Goal: Task Accomplishment & Management: Manage account settings

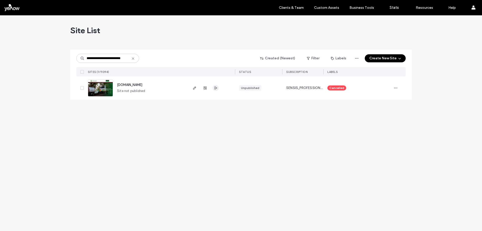
click at [218, 87] on span "button" at bounding box center [216, 88] width 6 height 6
click at [195, 87] on use "button" at bounding box center [194, 87] width 3 height 3
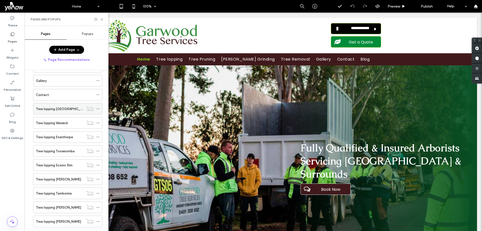
scroll to position [66, 0]
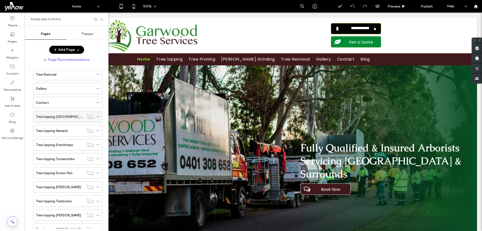
click at [46, 120] on div "Tree lopping [GEOGRAPHIC_DATA]" at bounding box center [60, 116] width 48 height 11
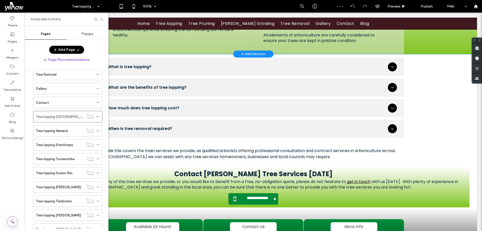
scroll to position [905, 0]
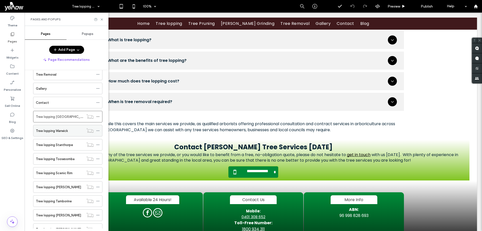
click at [56, 132] on label "Tree lopping Warwick" at bounding box center [52, 130] width 32 height 9
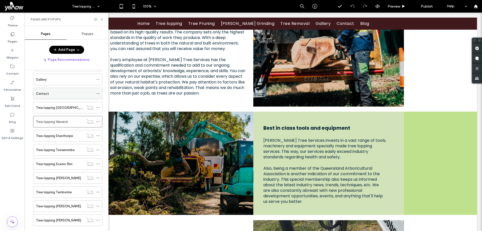
scroll to position [477, 0]
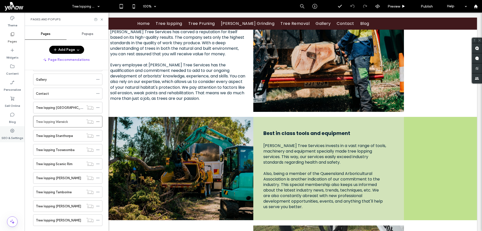
click at [15, 127] on div "SEO & Settings" at bounding box center [12, 134] width 25 height 16
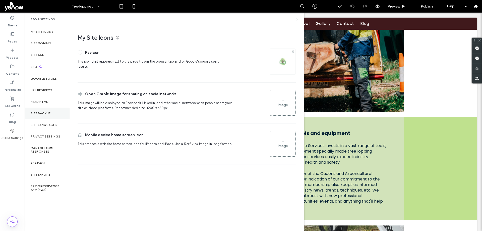
click at [46, 113] on label "Site Backup" at bounding box center [41, 114] width 20 height 4
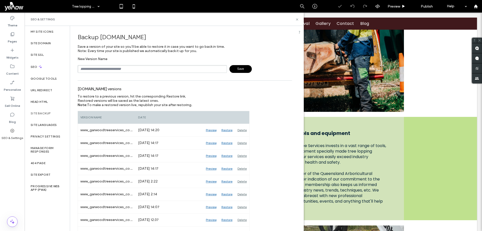
click at [102, 70] on input "text" at bounding box center [152, 69] width 149 height 8
type input "**********"
click at [8, 38] on label "Pages" at bounding box center [12, 40] width 9 height 7
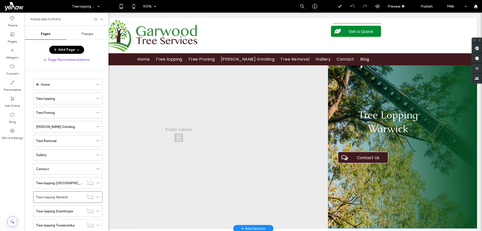
scroll to position [0, 0]
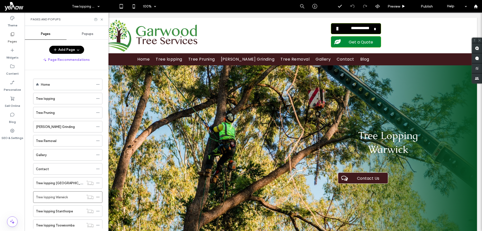
click at [59, 49] on button "Add Page" at bounding box center [66, 50] width 35 height 8
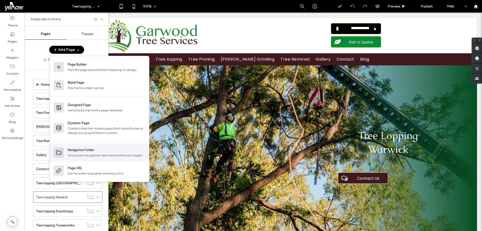
click at [99, 155] on div "Group sub-navigation items like anchors and pages" at bounding box center [106, 155] width 77 height 5
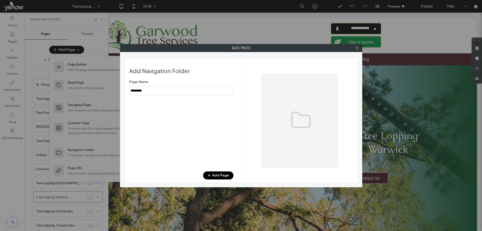
type input "*********"
click at [219, 174] on button "Add Page" at bounding box center [218, 175] width 30 height 8
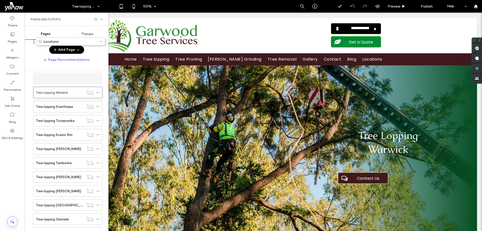
scroll to position [83, 0]
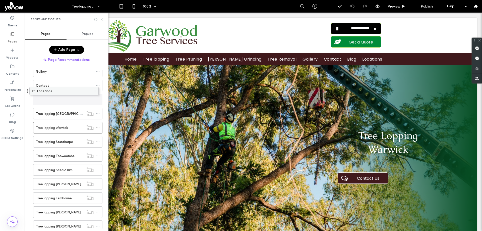
drag, startPoint x: 46, startPoint y: 210, endPoint x: 43, endPoint y: 93, distance: 117.1
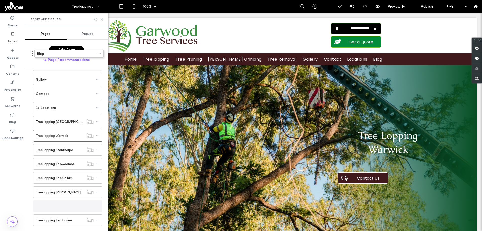
scroll to position [50, 0]
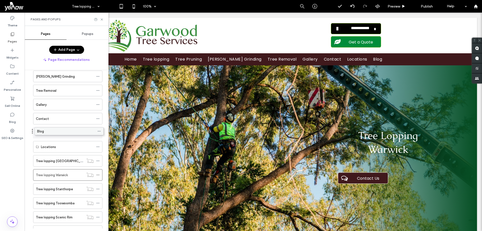
drag, startPoint x: 54, startPoint y: 184, endPoint x: 55, endPoint y: 135, distance: 49.0
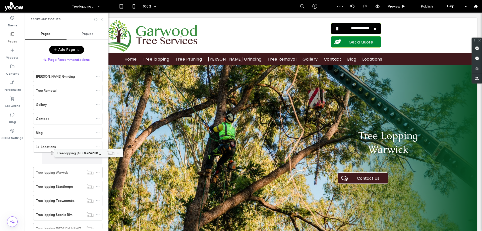
drag, startPoint x: 43, startPoint y: 159, endPoint x: 61, endPoint y: 154, distance: 18.7
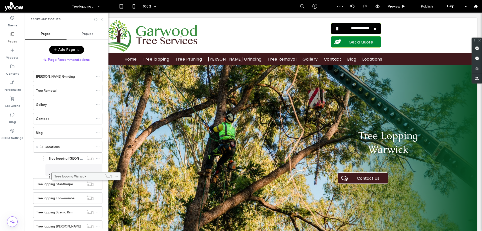
drag, startPoint x: 46, startPoint y: 172, endPoint x: 65, endPoint y: 178, distance: 19.1
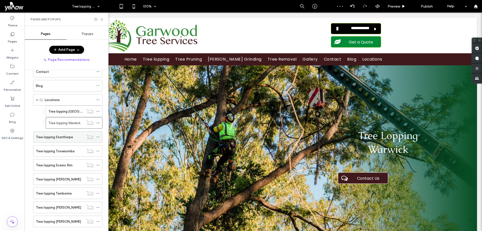
scroll to position [100, 0]
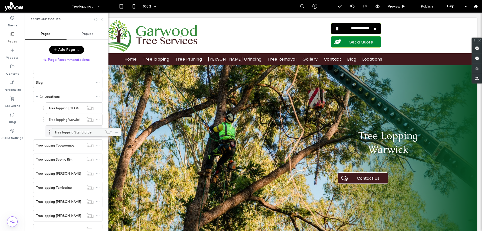
drag, startPoint x: 42, startPoint y: 132, endPoint x: 61, endPoint y: 132, distance: 18.6
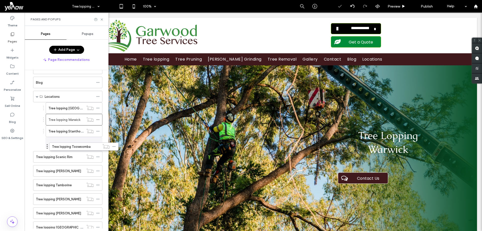
drag, startPoint x: 45, startPoint y: 147, endPoint x: 62, endPoint y: 149, distance: 16.5
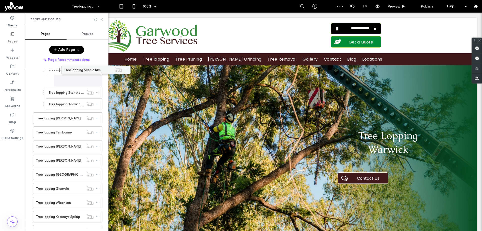
scroll to position [129, 0]
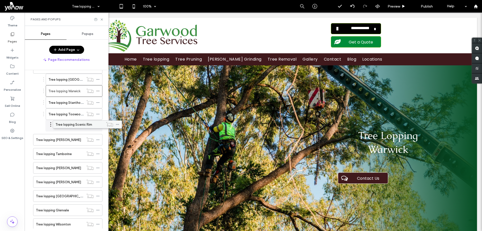
drag, startPoint x: 39, startPoint y: 107, endPoint x: 59, endPoint y: 127, distance: 27.7
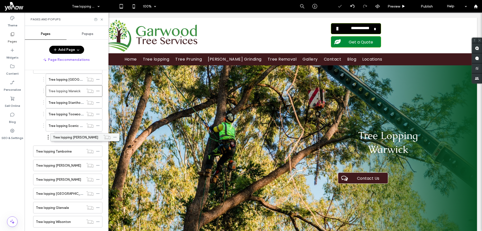
drag, startPoint x: 41, startPoint y: 141, endPoint x: 57, endPoint y: 139, distance: 16.4
drag, startPoint x: 62, startPoint y: 139, endPoint x: 57, endPoint y: 138, distance: 4.5
drag, startPoint x: 59, startPoint y: 138, endPoint x: 52, endPoint y: 140, distance: 7.3
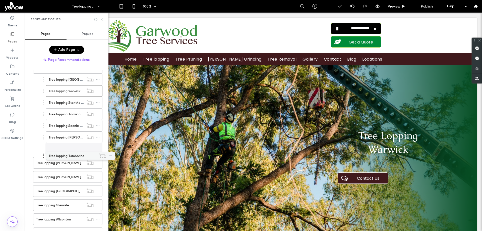
drag, startPoint x: 46, startPoint y: 149, endPoint x: 59, endPoint y: 154, distance: 14.0
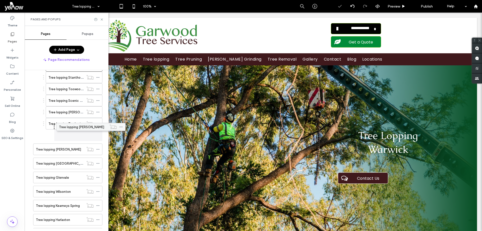
scroll to position [143, 0]
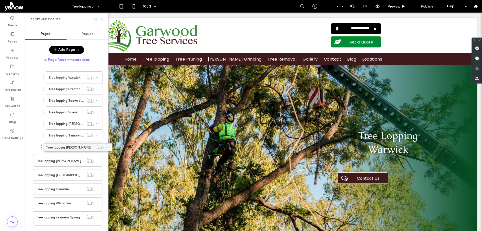
drag, startPoint x: 39, startPoint y: 136, endPoint x: 49, endPoint y: 148, distance: 15.1
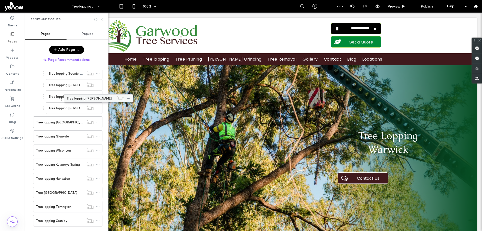
scroll to position [181, 0]
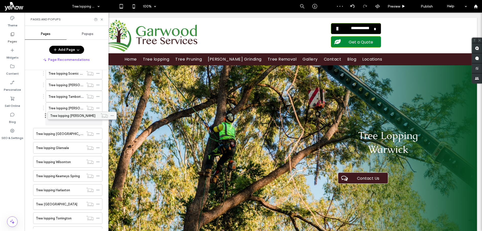
drag, startPoint x: 37, startPoint y: 107, endPoint x: 50, endPoint y: 117, distance: 16.4
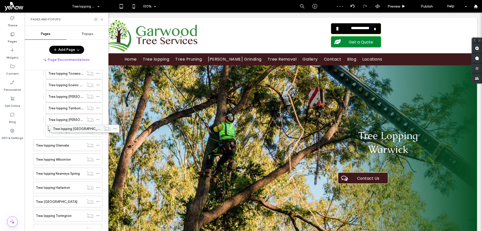
scroll to position [170, 0]
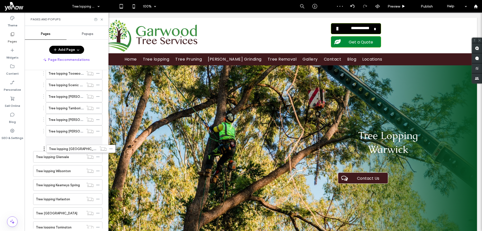
drag, startPoint x: 41, startPoint y: 134, endPoint x: 54, endPoint y: 150, distance: 20.2
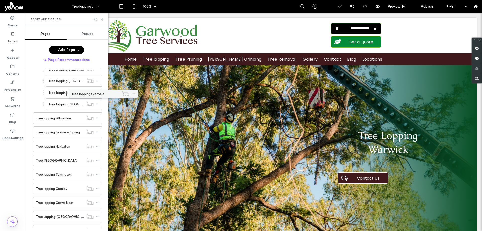
scroll to position [208, 0]
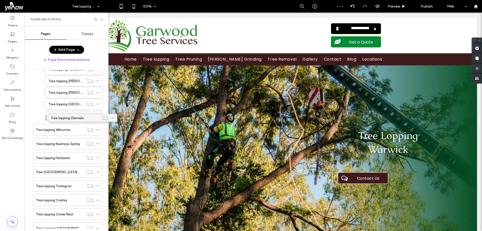
drag, startPoint x: 37, startPoint y: 107, endPoint x: 51, endPoint y: 120, distance: 19.8
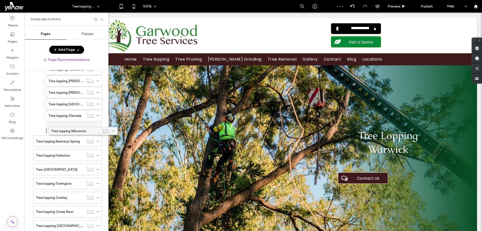
drag, startPoint x: 37, startPoint y: 131, endPoint x: 53, endPoint y: 134, distance: 15.6
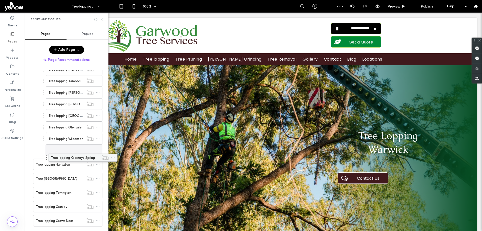
drag, startPoint x: 41, startPoint y: 140, endPoint x: 55, endPoint y: 155, distance: 20.8
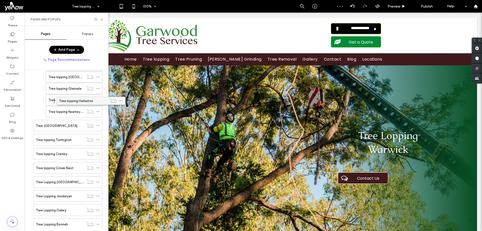
scroll to position [236, 0]
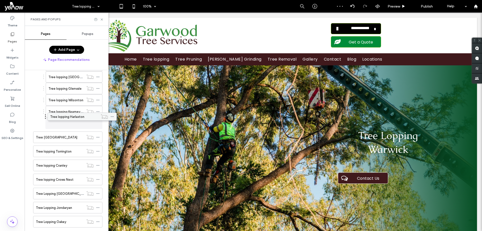
drag, startPoint x: 38, startPoint y: 114, endPoint x: 53, endPoint y: 118, distance: 14.9
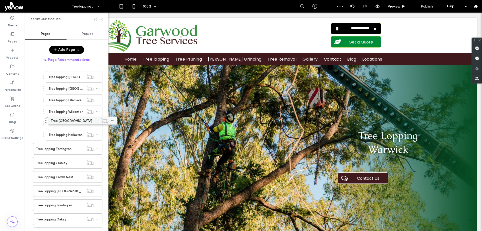
scroll to position [224, 0]
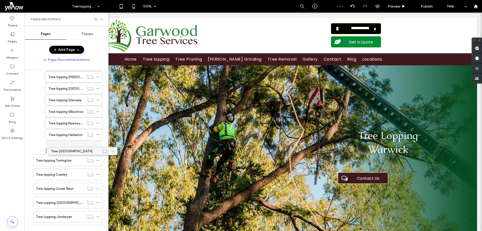
drag, startPoint x: 38, startPoint y: 137, endPoint x: 53, endPoint y: 152, distance: 21.3
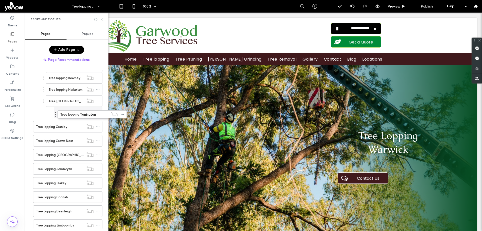
scroll to position [258, 0]
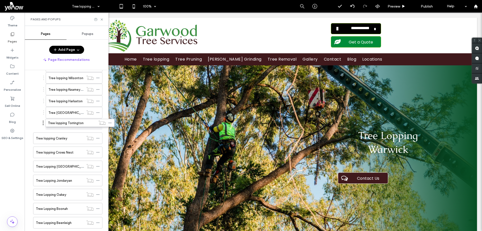
drag, startPoint x: 38, startPoint y: 88, endPoint x: 50, endPoint y: 128, distance: 41.5
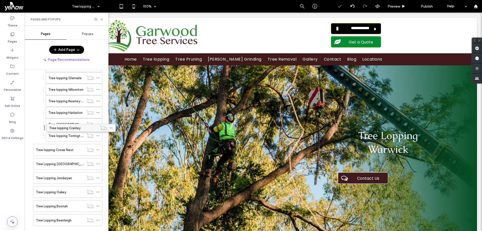
scroll to position [246, 0]
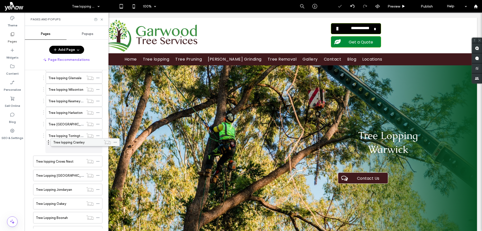
drag, startPoint x: 39, startPoint y: 138, endPoint x: 56, endPoint y: 144, distance: 17.3
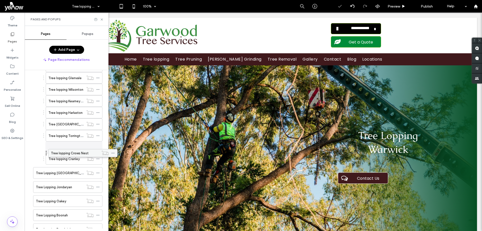
scroll to position [235, 0]
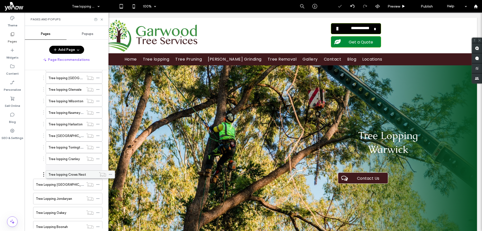
drag, startPoint x: 42, startPoint y: 159, endPoint x: 54, endPoint y: 174, distance: 19.4
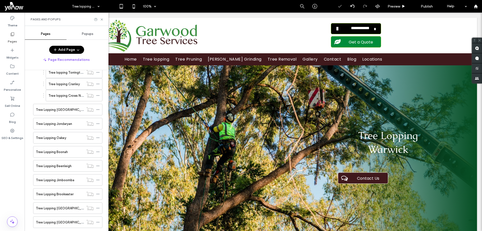
scroll to position [310, 0]
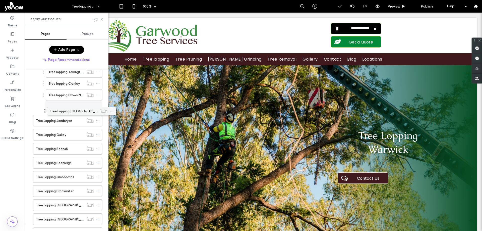
drag, startPoint x: 38, startPoint y: 110, endPoint x: 51, endPoint y: 114, distance: 14.1
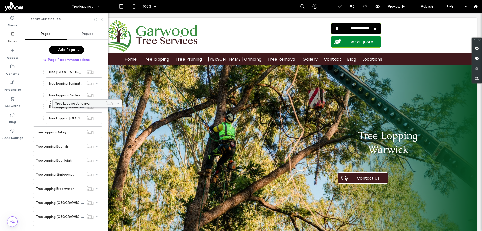
scroll to position [298, 0]
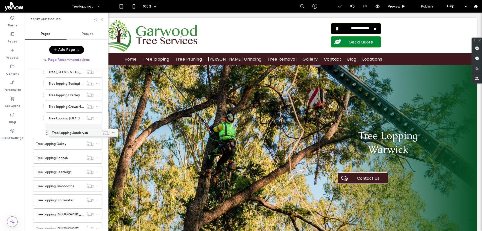
drag, startPoint x: 38, startPoint y: 120, endPoint x: 54, endPoint y: 134, distance: 21.0
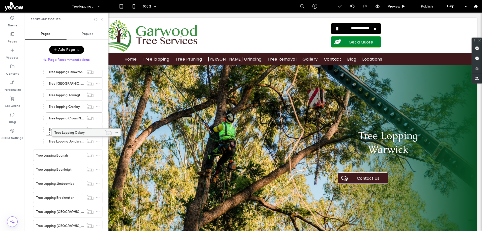
scroll to position [287, 0]
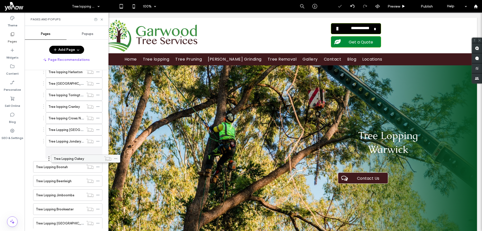
drag, startPoint x: 40, startPoint y: 142, endPoint x: 58, endPoint y: 157, distance: 23.7
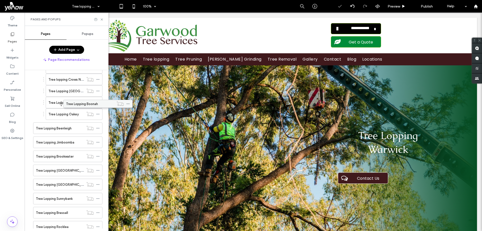
scroll to position [325, 0]
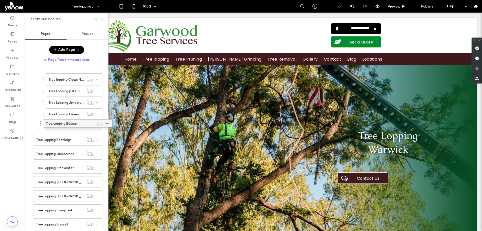
drag, startPoint x: 39, startPoint y: 118, endPoint x: 51, endPoint y: 127, distance: 14.5
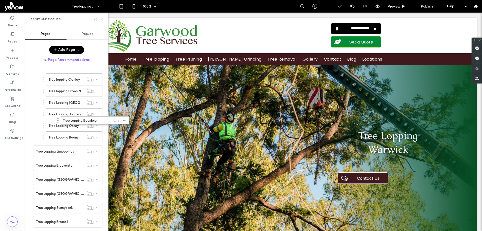
scroll to position [314, 0]
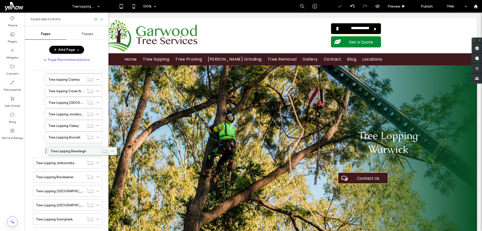
drag, startPoint x: 37, startPoint y: 141, endPoint x: 51, endPoint y: 154, distance: 19.6
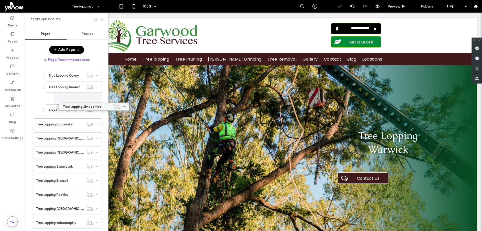
scroll to position [353, 0]
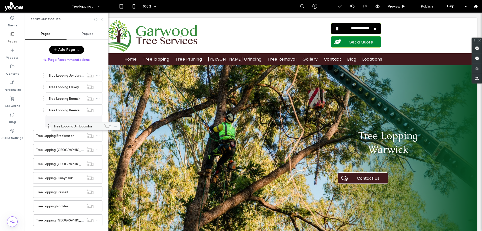
drag, startPoint x: 39, startPoint y: 112, endPoint x: 56, endPoint y: 127, distance: 23.3
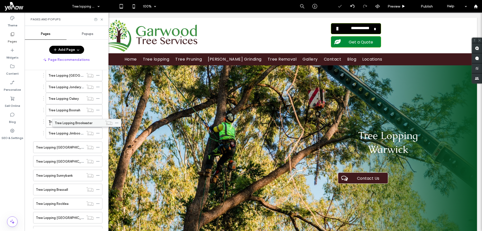
scroll to position [341, 0]
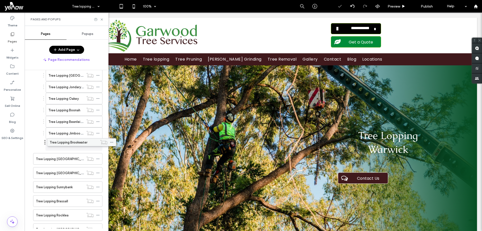
drag, startPoint x: 39, startPoint y: 135, endPoint x: 53, endPoint y: 144, distance: 16.2
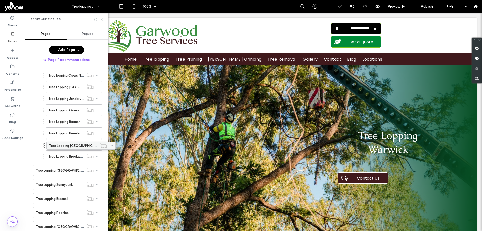
scroll to position [329, 0]
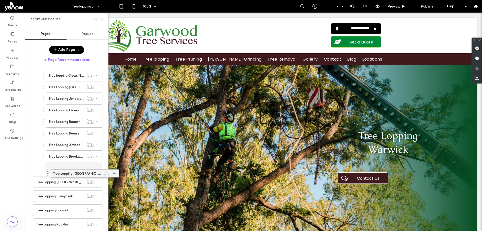
drag, startPoint x: 38, startPoint y: 158, endPoint x: 55, endPoint y: 175, distance: 23.6
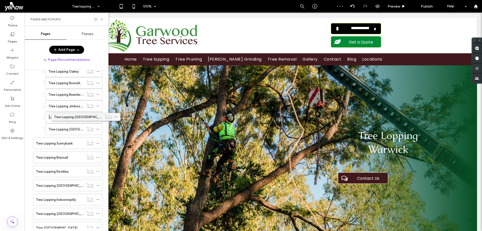
scroll to position [368, 0]
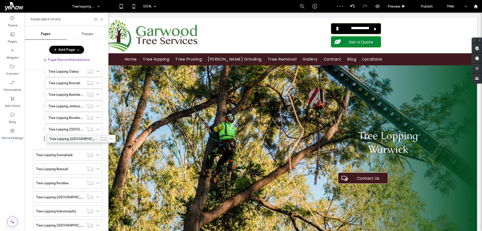
drag, startPoint x: 37, startPoint y: 130, endPoint x: 50, endPoint y: 139, distance: 16.0
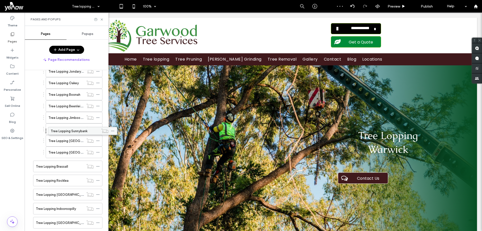
scroll to position [357, 0]
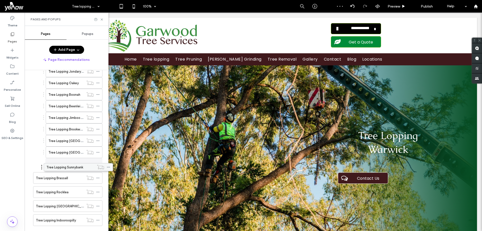
drag, startPoint x: 39, startPoint y: 154, endPoint x: 50, endPoint y: 169, distance: 17.9
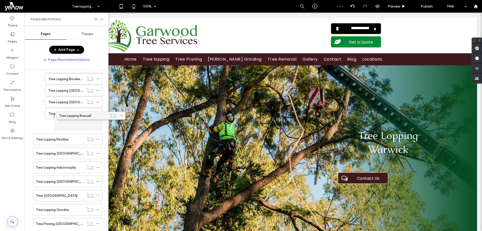
scroll to position [395, 0]
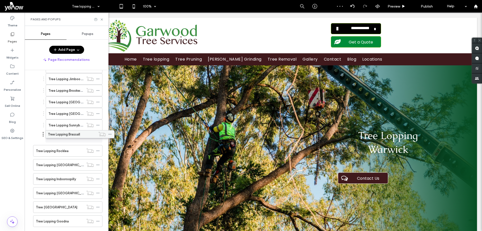
drag, startPoint x: 57, startPoint y: 113, endPoint x: 49, endPoint y: 137, distance: 25.4
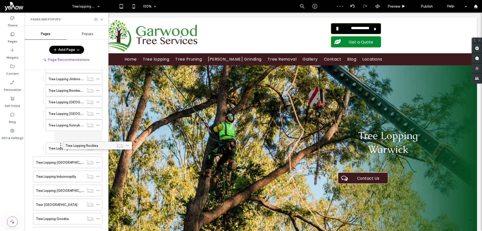
scroll to position [384, 0]
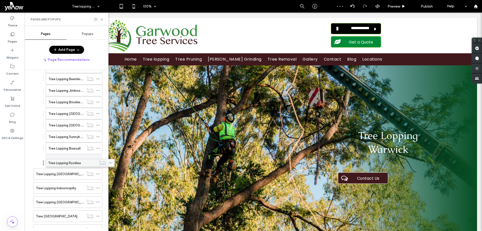
drag, startPoint x: 41, startPoint y: 150, endPoint x: 53, endPoint y: 163, distance: 17.9
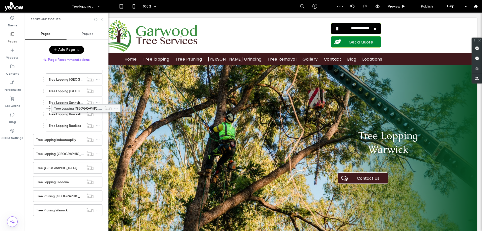
scroll to position [0, 0]
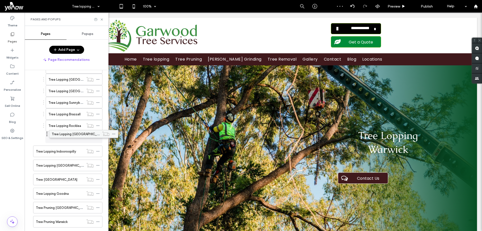
drag, startPoint x: 37, startPoint y: 127, endPoint x: 53, endPoint y: 137, distance: 18.7
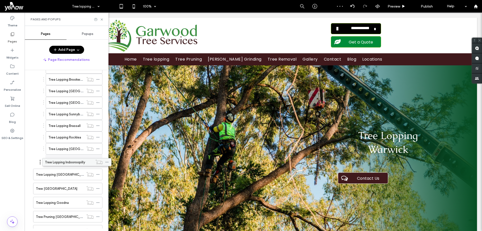
drag, startPoint x: 48, startPoint y: 136, endPoint x: 48, endPoint y: 164, distance: 28.4
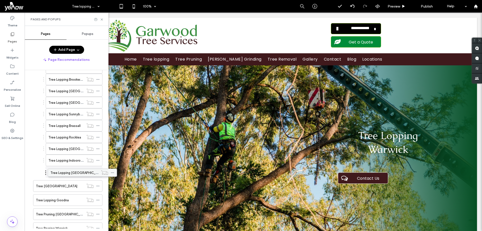
drag, startPoint x: 47, startPoint y: 157, endPoint x: 51, endPoint y: 174, distance: 17.6
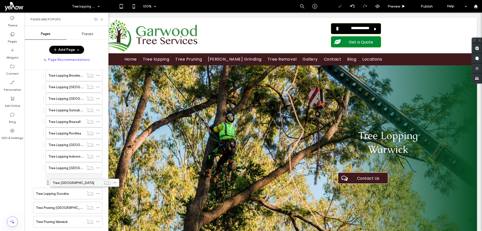
drag, startPoint x: 41, startPoint y: 168, endPoint x: 58, endPoint y: 185, distance: 23.6
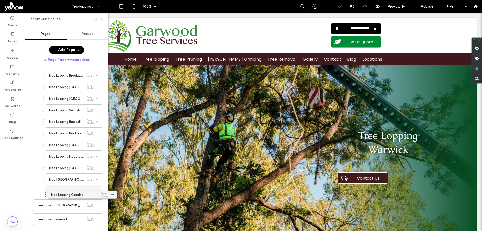
drag, startPoint x: 39, startPoint y: 193, endPoint x: 53, endPoint y: 196, distance: 14.6
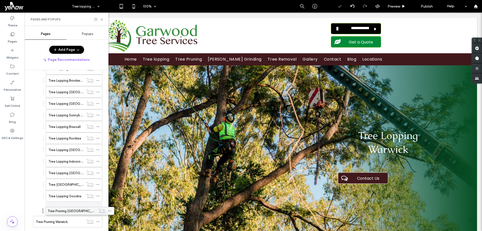
drag, startPoint x: 36, startPoint y: 196, endPoint x: 48, endPoint y: 212, distance: 20.6
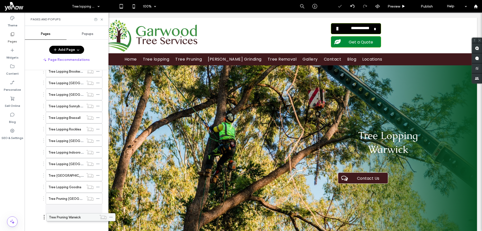
drag, startPoint x: 38, startPoint y: 220, endPoint x: 51, endPoint y: 217, distance: 13.4
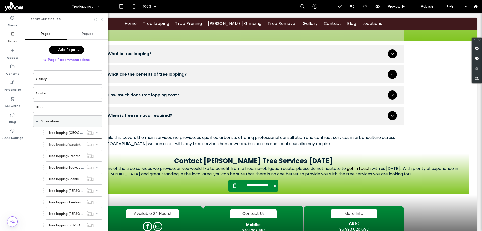
scroll to position [63, 0]
click at [100, 145] on div at bounding box center [99, 146] width 6 height 8
click at [96, 143] on span at bounding box center [98, 146] width 4 height 8
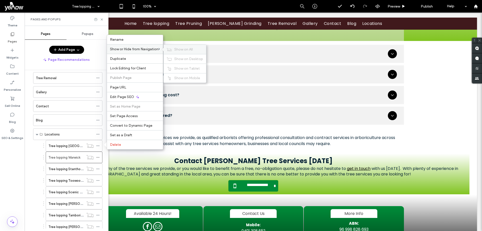
click at [176, 48] on span "Show on All" at bounding box center [183, 49] width 19 height 4
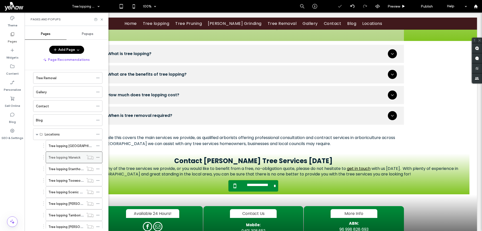
click at [97, 157] on icon at bounding box center [98, 157] width 4 height 4
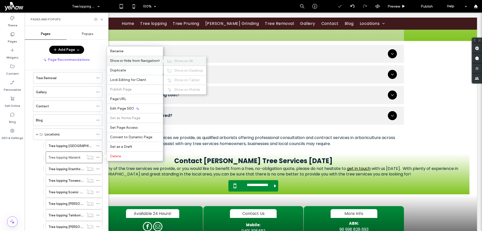
click at [188, 64] on div "Show on All" at bounding box center [185, 60] width 42 height 9
click at [99, 169] on icon at bounding box center [98, 169] width 4 height 4
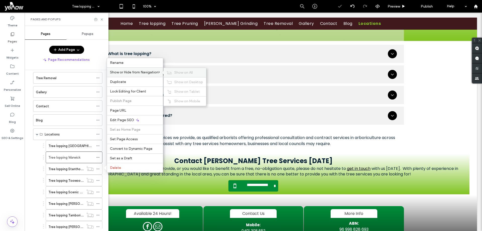
click at [176, 72] on span "Show on All" at bounding box center [183, 72] width 19 height 4
click at [102, 21] on icon at bounding box center [102, 20] width 4 height 4
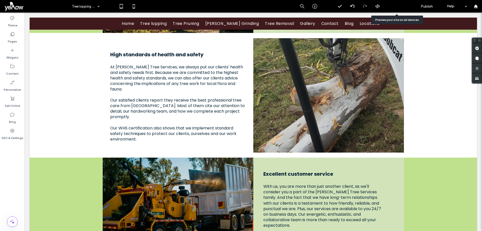
scroll to position [655, 0]
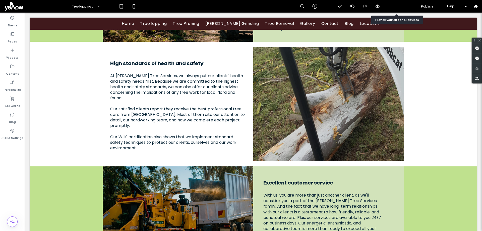
click at [400, 7] on span "Preview" at bounding box center [394, 6] width 13 height 4
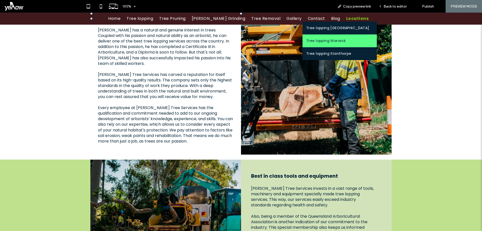
scroll to position [404, 0]
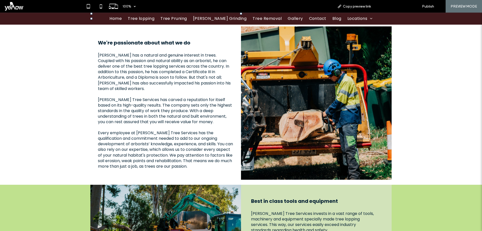
click at [385, 8] on span "Back to editor" at bounding box center [395, 6] width 23 height 4
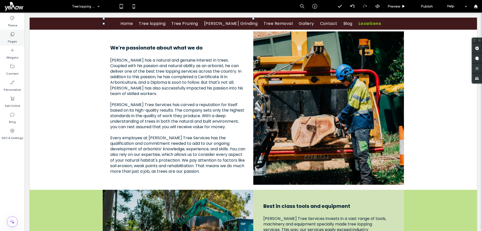
click at [12, 35] on icon at bounding box center [12, 34] width 5 height 5
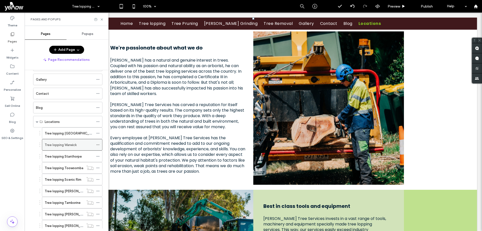
scroll to position [151, 0]
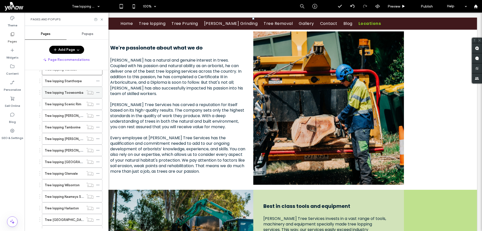
click at [99, 91] on icon at bounding box center [98, 93] width 4 height 4
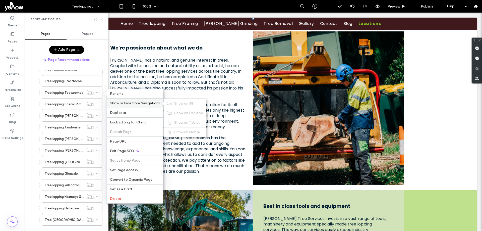
drag, startPoint x: 122, startPoint y: 101, endPoint x: 143, endPoint y: 103, distance: 21.0
click at [122, 101] on div "Show or Hide from Navigation Show on All Show on Desktop Show on Tablet Show on…" at bounding box center [135, 103] width 56 height 10
click at [184, 102] on span "Show on All" at bounding box center [183, 103] width 19 height 4
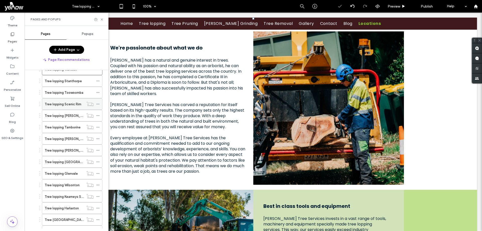
click at [99, 103] on icon at bounding box center [98, 104] width 4 height 4
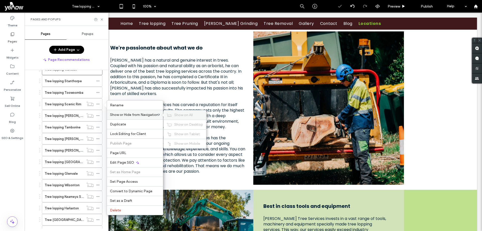
click at [182, 117] on span "Show on All" at bounding box center [183, 115] width 19 height 4
click at [98, 115] on icon at bounding box center [98, 116] width 4 height 4
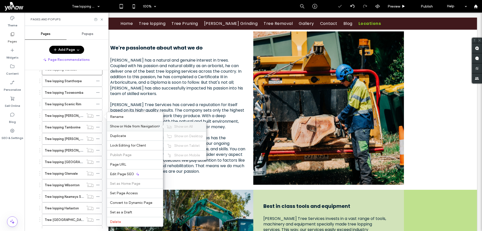
click at [178, 128] on span "Show on All" at bounding box center [183, 126] width 19 height 4
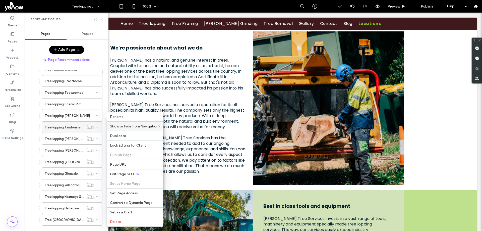
click at [98, 127] on icon at bounding box center [98, 127] width 4 height 4
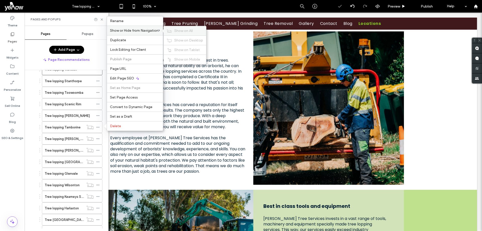
click at [171, 31] on use at bounding box center [169, 30] width 5 height 3
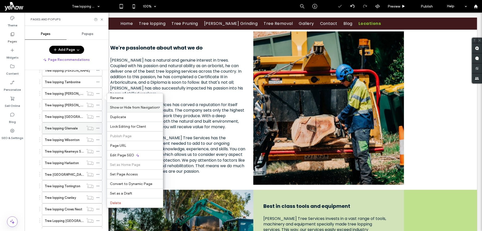
scroll to position [201, 0]
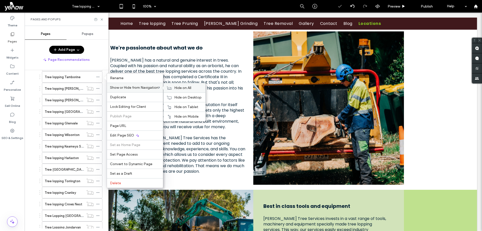
click at [182, 86] on span "Hide on All" at bounding box center [182, 88] width 17 height 4
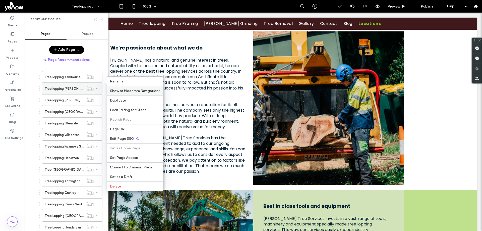
scroll to position [176, 0]
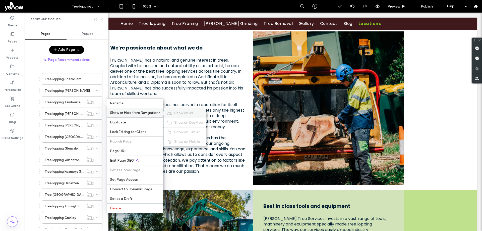
click at [177, 113] on span "Show on All" at bounding box center [183, 113] width 19 height 4
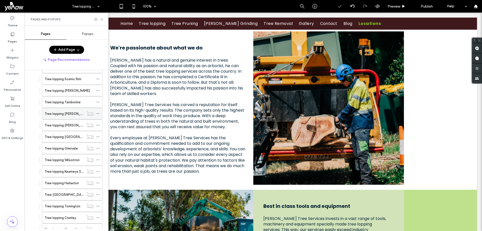
click at [98, 113] on icon at bounding box center [98, 114] width 4 height 4
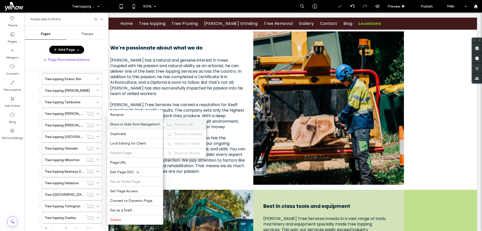
click at [179, 125] on span "Show on All" at bounding box center [183, 124] width 19 height 4
click at [96, 122] on span at bounding box center [98, 125] width 4 height 8
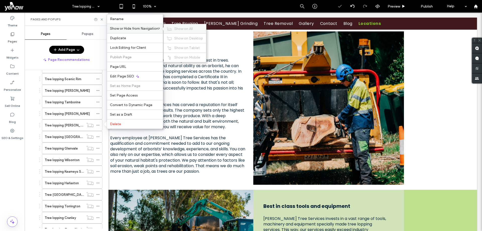
click at [177, 28] on span "Show on All" at bounding box center [183, 29] width 19 height 4
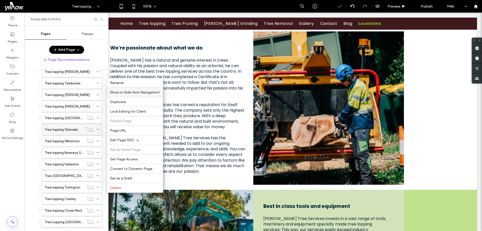
scroll to position [226, 0]
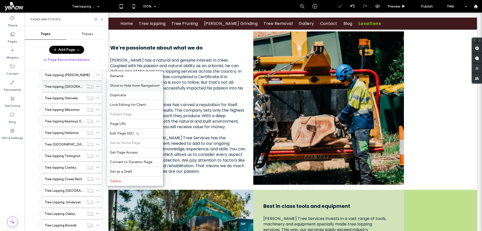
click at [98, 87] on icon at bounding box center [98, 87] width 4 height 4
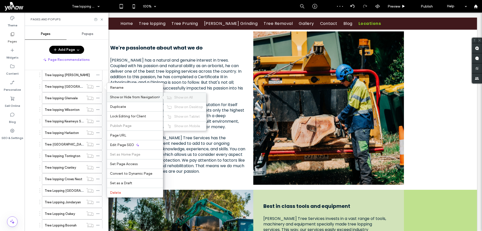
click at [185, 99] on span "Show on All" at bounding box center [183, 97] width 19 height 4
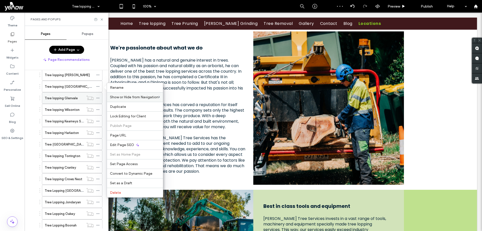
click at [100, 98] on div at bounding box center [99, 98] width 6 height 8
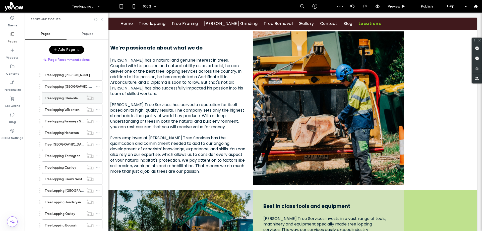
click at [98, 97] on icon at bounding box center [98, 98] width 4 height 4
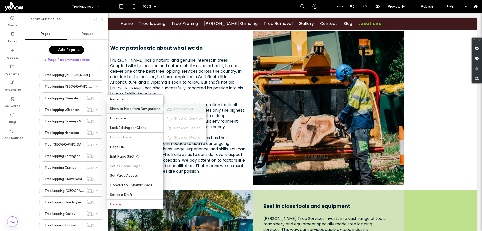
click at [174, 110] on div "Show on All" at bounding box center [185, 108] width 42 height 9
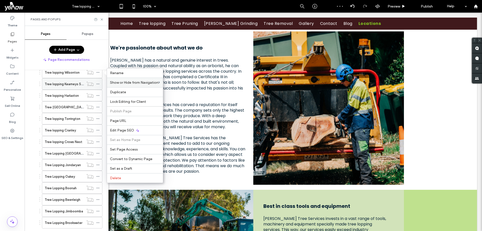
scroll to position [251, 0]
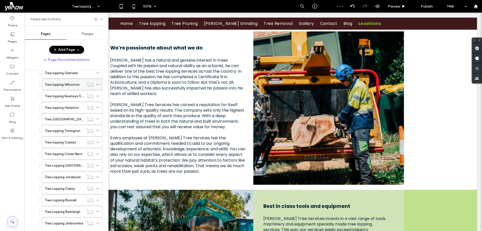
click at [97, 85] on icon at bounding box center [98, 85] width 4 height 4
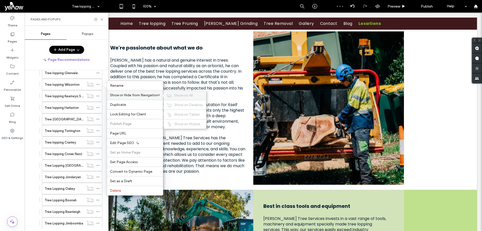
click at [176, 96] on span "Show on All" at bounding box center [183, 95] width 19 height 4
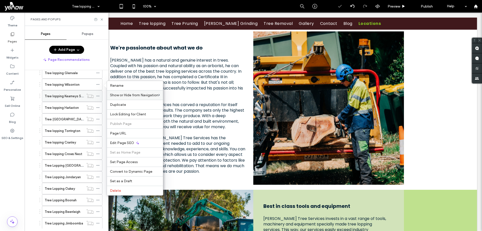
click at [98, 96] on use at bounding box center [97, 96] width 3 height 1
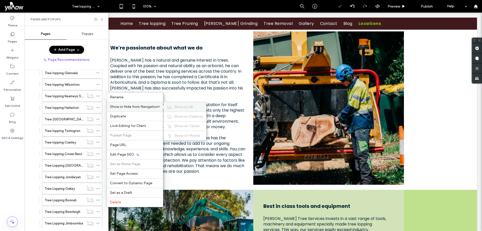
drag, startPoint x: 176, startPoint y: 106, endPoint x: 113, endPoint y: 107, distance: 62.8
click at [176, 106] on span "Show on All" at bounding box center [183, 107] width 19 height 4
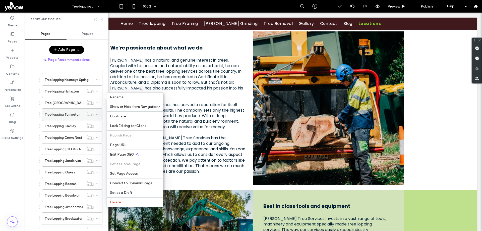
scroll to position [276, 0]
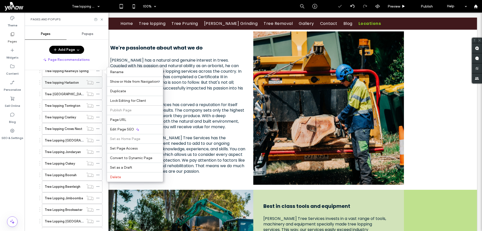
click at [98, 83] on icon at bounding box center [98, 83] width 4 height 4
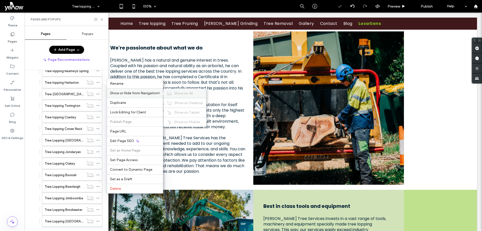
click at [177, 93] on span "Show on All" at bounding box center [183, 93] width 19 height 4
click at [98, 93] on icon at bounding box center [98, 94] width 4 height 4
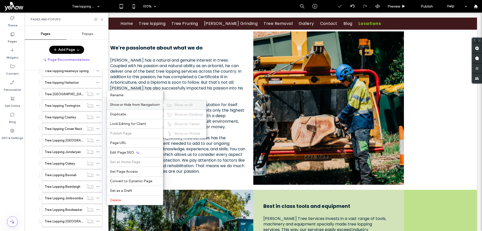
click at [171, 105] on icon at bounding box center [169, 105] width 5 height 4
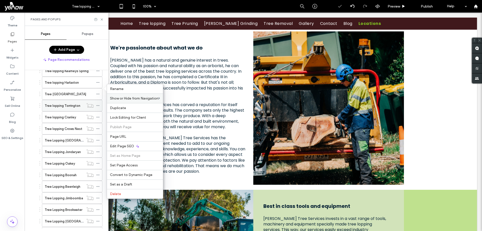
scroll to position [301, 0]
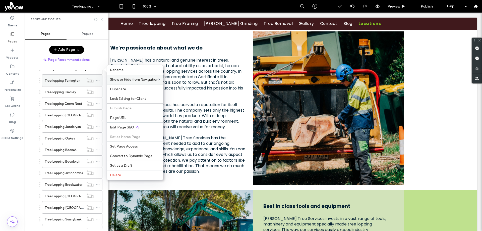
click at [96, 83] on div "Tree lopping Torrington" at bounding box center [72, 81] width 61 height 12
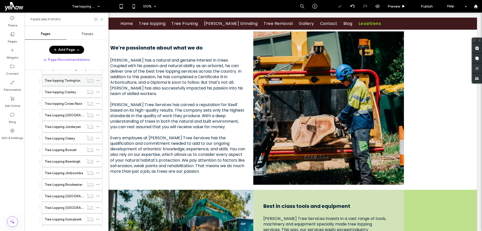
click at [98, 80] on icon at bounding box center [98, 81] width 4 height 4
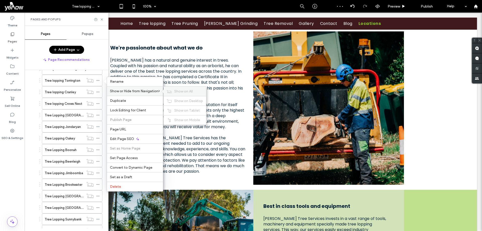
click at [169, 91] on icon at bounding box center [169, 92] width 5 height 4
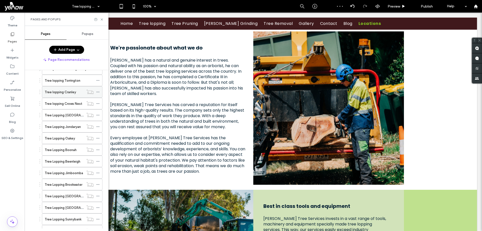
click at [97, 91] on icon at bounding box center [98, 92] width 4 height 4
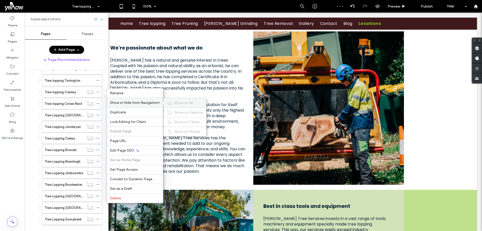
click at [177, 102] on span "Show on All" at bounding box center [183, 103] width 19 height 4
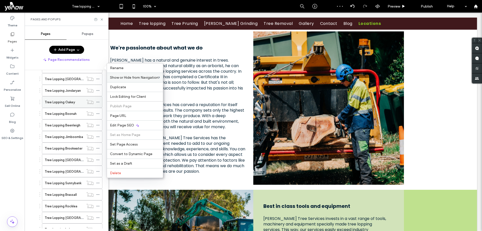
scroll to position [326, 0]
click at [99, 78] on use at bounding box center [97, 78] width 3 height 1
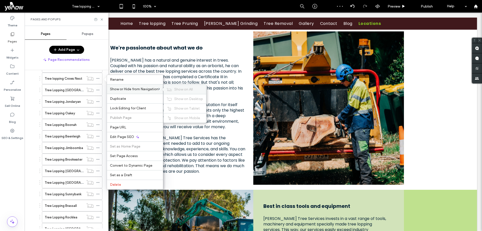
click at [171, 90] on icon at bounding box center [169, 90] width 5 height 4
click at [99, 88] on icon at bounding box center [98, 90] width 4 height 4
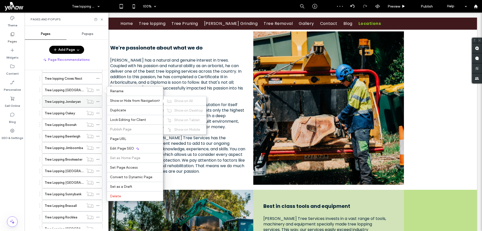
drag, startPoint x: 182, startPoint y: 101, endPoint x: 89, endPoint y: 98, distance: 93.0
click at [180, 101] on span "Show on All" at bounding box center [183, 101] width 19 height 4
click at [98, 100] on icon at bounding box center [98, 102] width 4 height 4
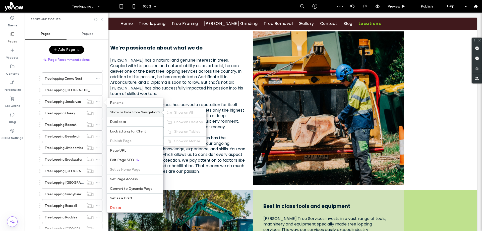
drag, startPoint x: 179, startPoint y: 114, endPoint x: 109, endPoint y: 112, distance: 69.8
click at [169, 114] on div "Show on All" at bounding box center [185, 112] width 42 height 9
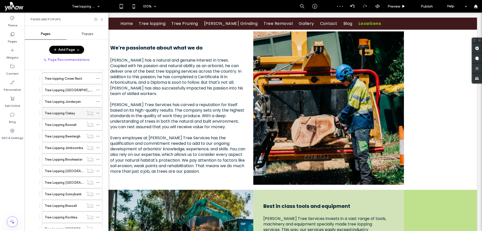
click at [99, 113] on icon at bounding box center [98, 113] width 4 height 4
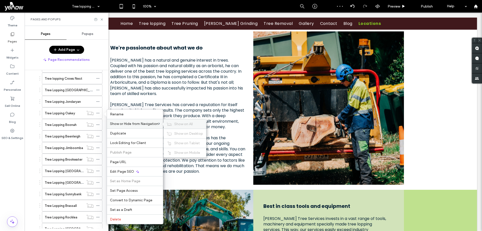
click at [191, 125] on span "Show on All" at bounding box center [183, 124] width 19 height 4
click at [99, 123] on icon at bounding box center [98, 125] width 4 height 4
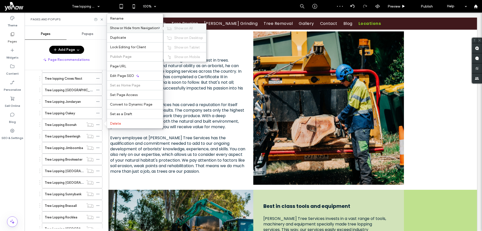
click at [185, 30] on span "Show on All" at bounding box center [183, 28] width 19 height 4
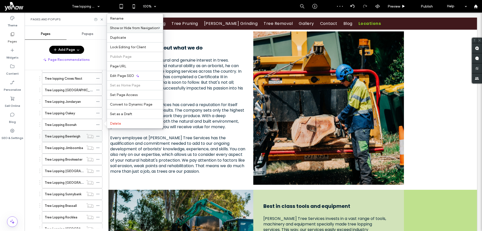
click at [99, 136] on icon at bounding box center [98, 136] width 4 height 4
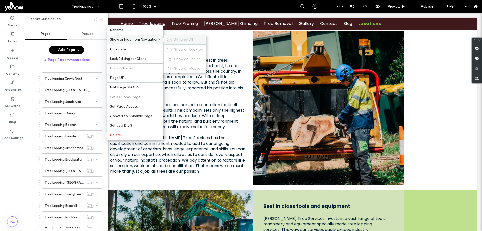
click at [177, 37] on div "Show on All" at bounding box center [185, 39] width 42 height 9
click at [100, 147] on div at bounding box center [99, 148] width 6 height 8
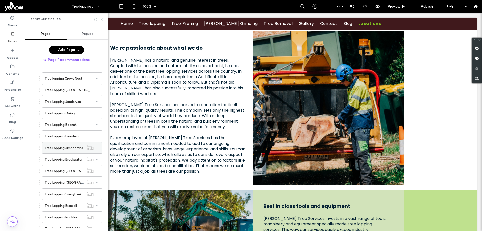
click at [98, 147] on icon at bounding box center [98, 148] width 4 height 4
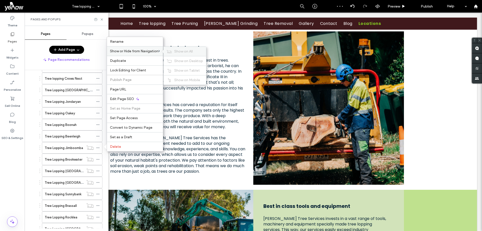
click at [172, 51] on icon at bounding box center [169, 52] width 5 height 4
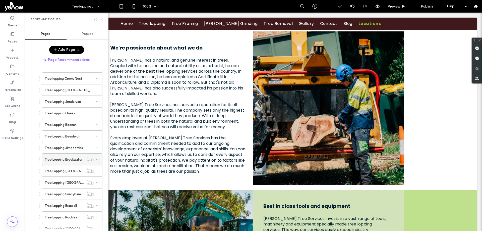
click at [97, 158] on icon at bounding box center [98, 159] width 4 height 4
drag, startPoint x: 203, startPoint y: 74, endPoint x: 176, endPoint y: 62, distance: 29.1
click at [97, 159] on use at bounding box center [97, 159] width 3 height 1
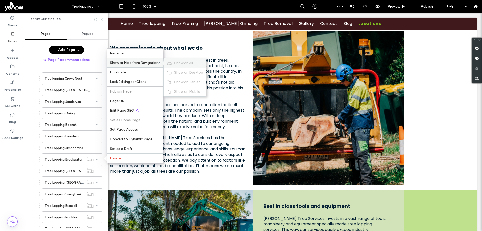
click at [179, 61] on span "Show on All" at bounding box center [183, 63] width 19 height 4
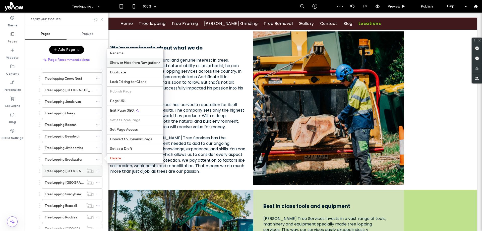
click at [98, 172] on icon at bounding box center [98, 171] width 4 height 4
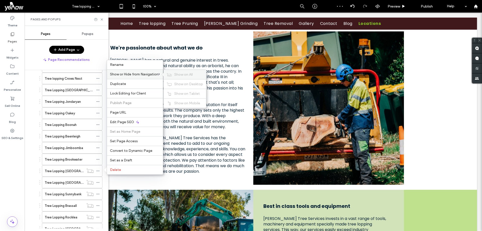
click at [176, 73] on span "Show on All" at bounding box center [183, 74] width 19 height 4
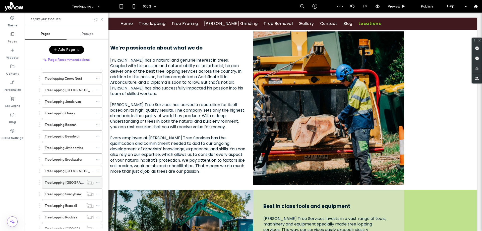
click at [98, 182] on use at bounding box center [97, 182] width 3 height 1
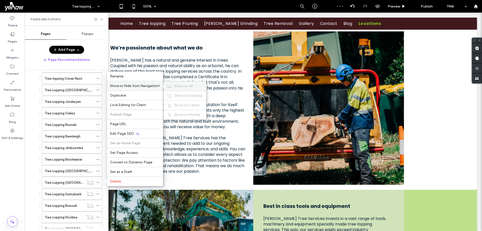
click at [179, 83] on div "Show on All" at bounding box center [185, 85] width 42 height 9
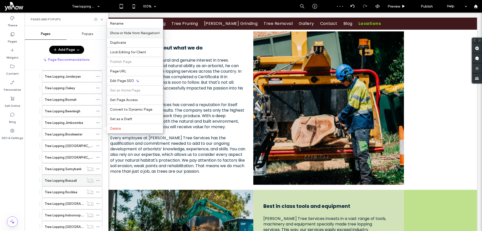
scroll to position [402, 0]
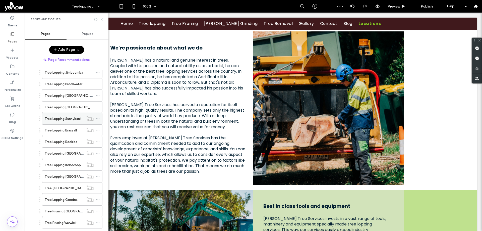
click at [98, 119] on icon at bounding box center [98, 119] width 4 height 4
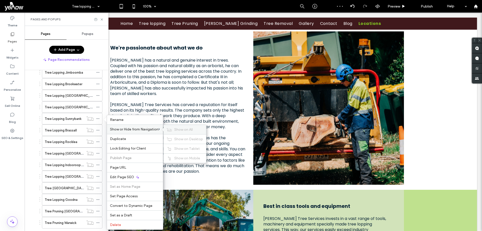
click at [179, 127] on div "Show on All" at bounding box center [185, 129] width 42 height 9
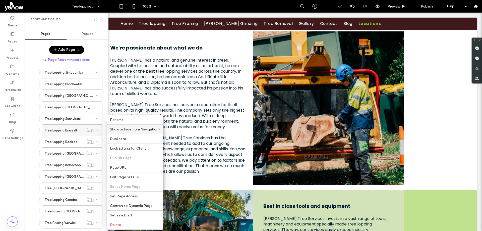
click at [100, 128] on div at bounding box center [99, 130] width 6 height 8
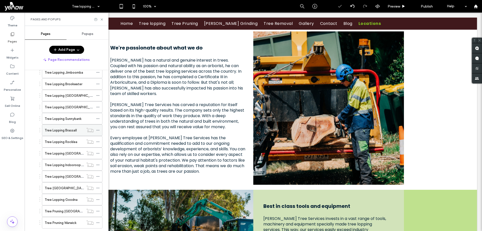
click at [99, 129] on span at bounding box center [98, 130] width 4 height 8
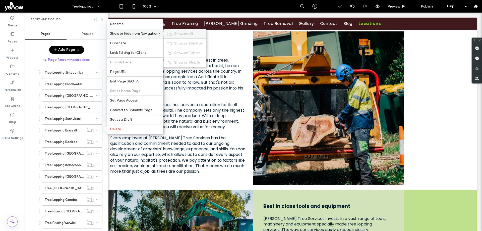
click at [174, 35] on div "Show on All" at bounding box center [185, 33] width 42 height 9
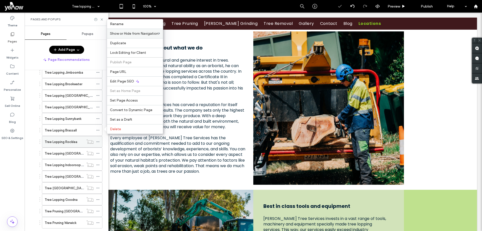
click at [97, 143] on icon at bounding box center [98, 142] width 4 height 4
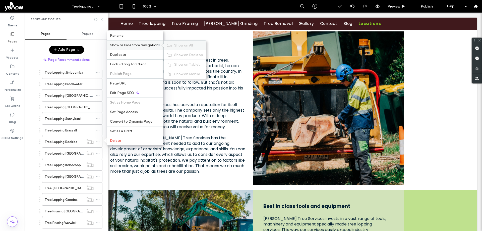
click at [180, 44] on span "Show on All" at bounding box center [183, 45] width 19 height 4
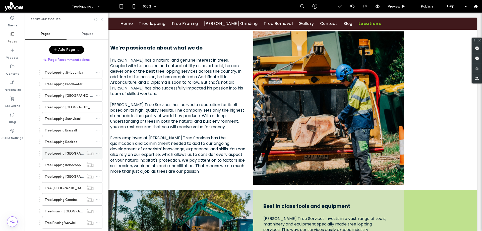
click at [100, 153] on div at bounding box center [99, 153] width 6 height 8
click at [98, 154] on icon at bounding box center [98, 153] width 4 height 4
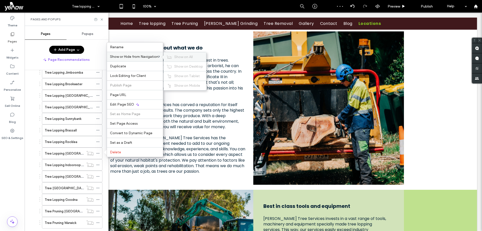
click at [178, 58] on span "Show on All" at bounding box center [183, 57] width 19 height 4
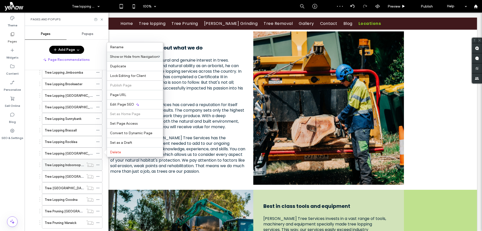
click at [98, 164] on icon at bounding box center [98, 165] width 4 height 4
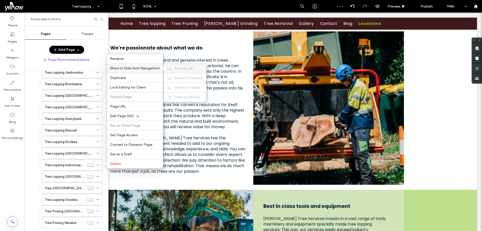
click at [173, 67] on div "Show on All" at bounding box center [185, 68] width 42 height 9
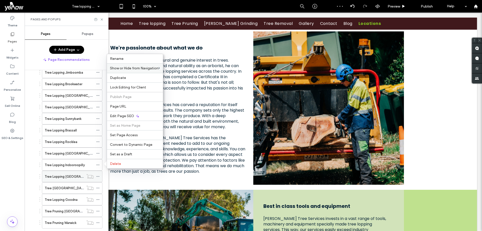
click at [99, 174] on span at bounding box center [98, 177] width 4 height 8
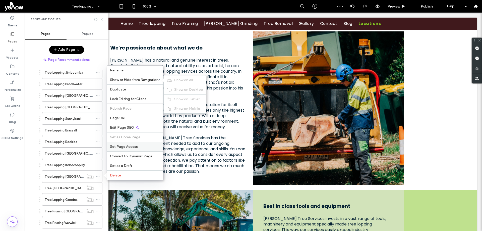
drag, startPoint x: 178, startPoint y: 78, endPoint x: 128, endPoint y: 145, distance: 83.5
click at [178, 78] on div "Show on All" at bounding box center [185, 79] width 42 height 9
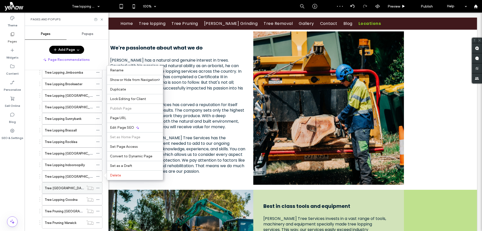
click at [98, 187] on icon at bounding box center [98, 188] width 4 height 4
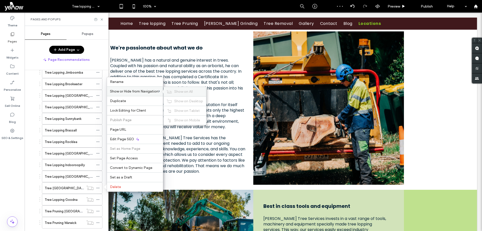
click at [176, 91] on span "Show on All" at bounding box center [183, 91] width 19 height 4
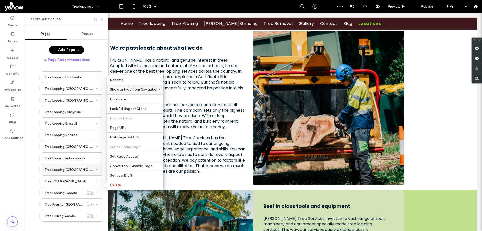
scroll to position [414, 0]
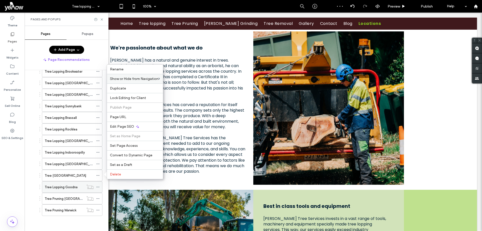
click at [99, 187] on use at bounding box center [97, 187] width 3 height 1
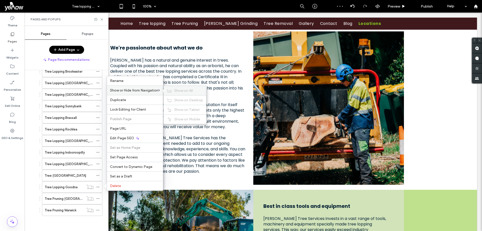
click at [176, 91] on span "Show on All" at bounding box center [183, 90] width 19 height 4
click at [98, 198] on icon at bounding box center [98, 199] width 4 height 4
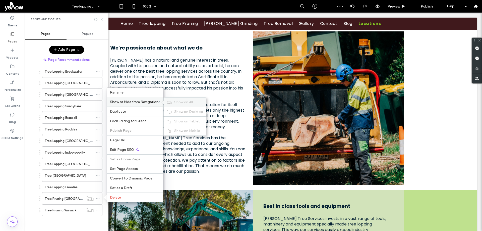
click at [178, 101] on span "Show on All" at bounding box center [183, 102] width 19 height 4
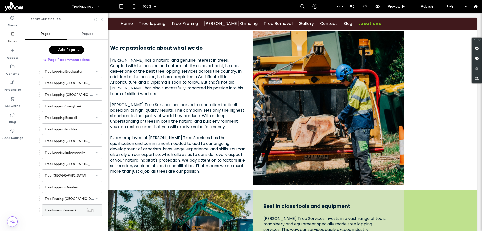
click at [97, 210] on use at bounding box center [97, 210] width 3 height 1
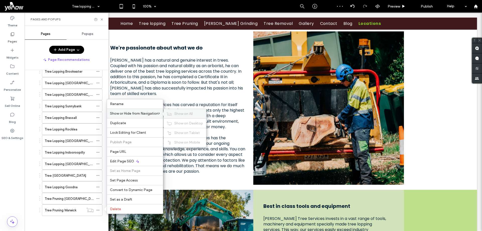
click at [175, 111] on div "Show on All" at bounding box center [185, 113] width 42 height 9
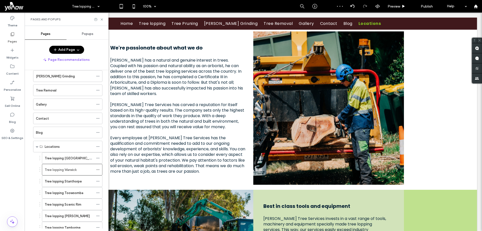
scroll to position [38, 0]
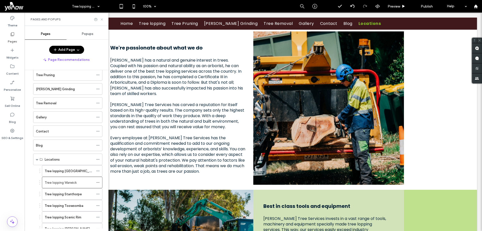
drag, startPoint x: 102, startPoint y: 20, endPoint x: 330, endPoint y: 15, distance: 228.6
click at [102, 20] on icon at bounding box center [102, 20] width 4 height 4
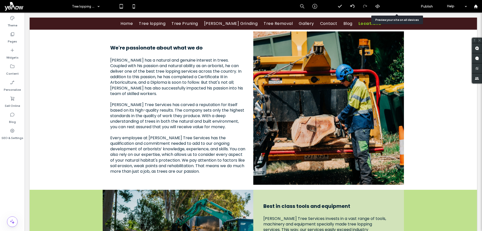
click at [396, 9] on div "Preview" at bounding box center [397, 6] width 26 height 13
click at [392, 3] on div "Preview" at bounding box center [397, 6] width 26 height 13
click at [390, 5] on span "Preview" at bounding box center [394, 6] width 13 height 4
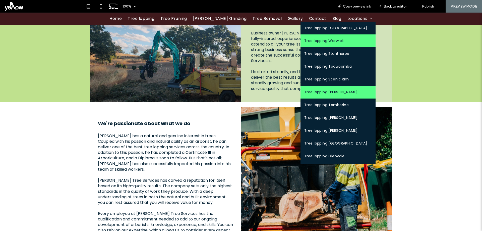
scroll to position [304, 0]
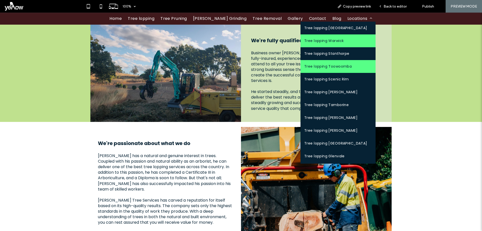
click at [338, 66] on span "Tree lopping Toowoomba" at bounding box center [327, 66] width 47 height 5
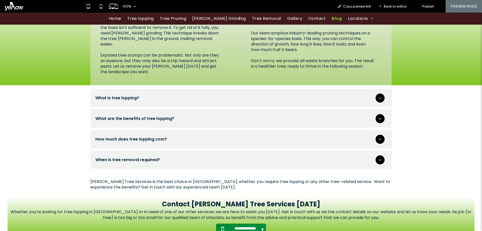
scroll to position [1030, 0]
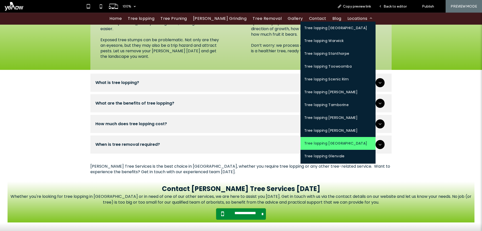
click at [309, 144] on span "Tree lopping [GEOGRAPHIC_DATA]" at bounding box center [335, 143] width 63 height 5
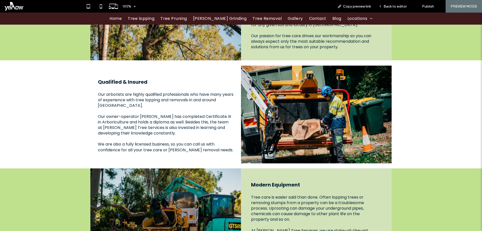
scroll to position [377, 0]
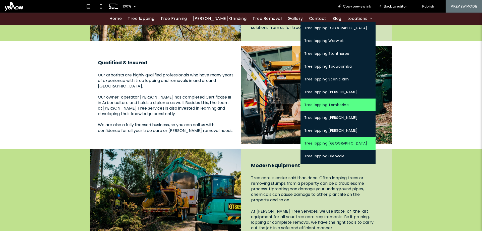
click at [329, 110] on link "Tree lopping Tamborine" at bounding box center [338, 104] width 75 height 13
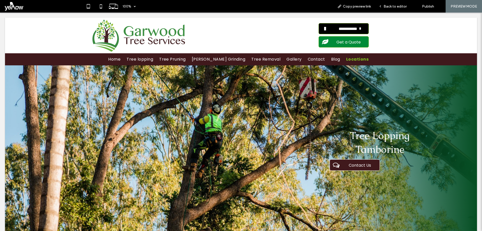
scroll to position [0, 0]
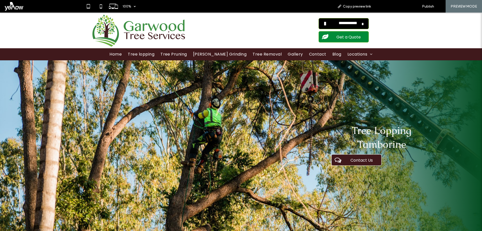
click at [386, 8] on span "Back to editor" at bounding box center [395, 6] width 23 height 4
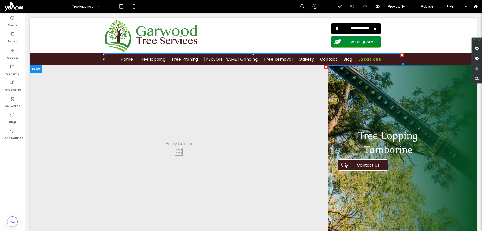
scroll to position [25, 0]
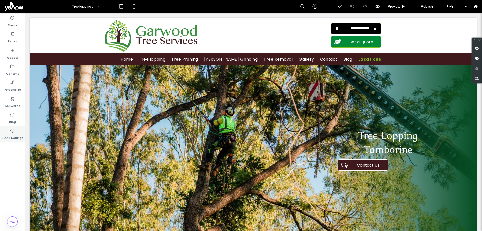
click at [17, 134] on label "SEO & Settings" at bounding box center [13, 136] width 22 height 7
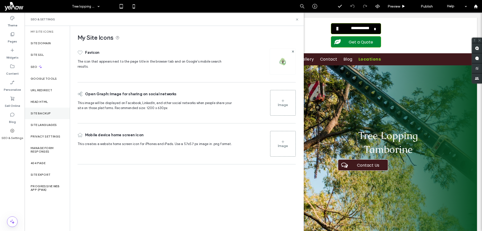
click at [41, 113] on label "Site Backup" at bounding box center [41, 114] width 20 height 4
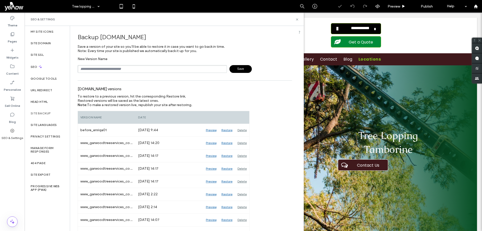
click at [128, 67] on input "text" at bounding box center [152, 69] width 149 height 8
type input "**********"
click at [244, 71] on span "Save" at bounding box center [241, 69] width 22 height 8
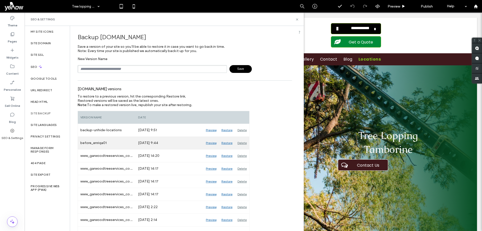
click at [226, 142] on div "Restore" at bounding box center [227, 143] width 16 height 13
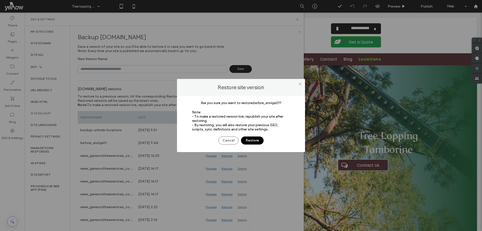
click at [251, 140] on button "Restore" at bounding box center [252, 140] width 23 height 8
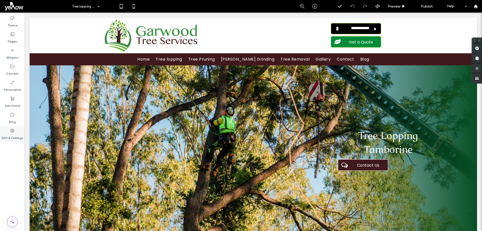
click at [15, 134] on label "SEO & Settings" at bounding box center [13, 136] width 22 height 7
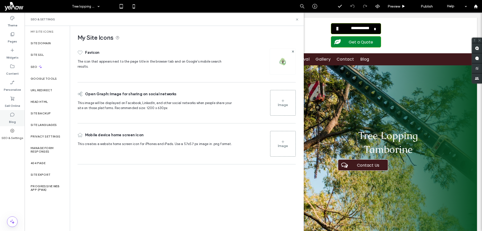
click at [16, 121] on div "Blog" at bounding box center [12, 118] width 25 height 16
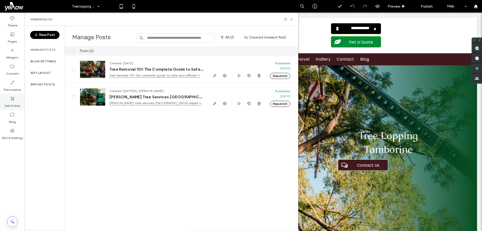
click at [14, 102] on label "Sell Online" at bounding box center [12, 104] width 15 height 7
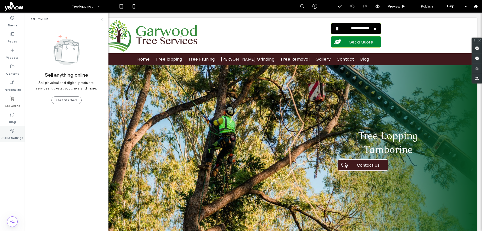
click at [13, 132] on use at bounding box center [12, 131] width 4 height 4
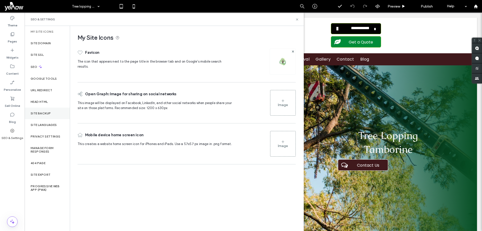
click at [46, 113] on label "Site Backup" at bounding box center [41, 114] width 20 height 4
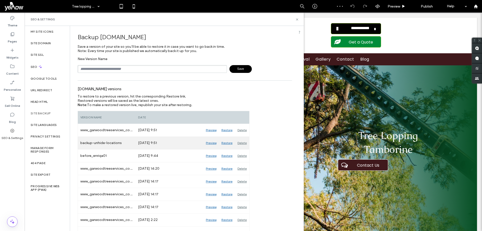
click at [213, 142] on div "Preview" at bounding box center [211, 143] width 16 height 13
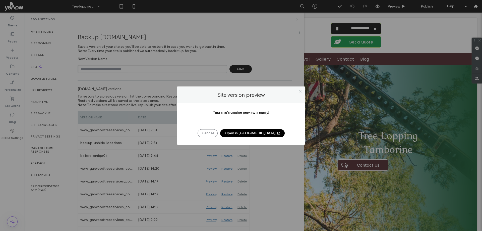
click at [254, 131] on button "Open in New Tab" at bounding box center [252, 133] width 65 height 8
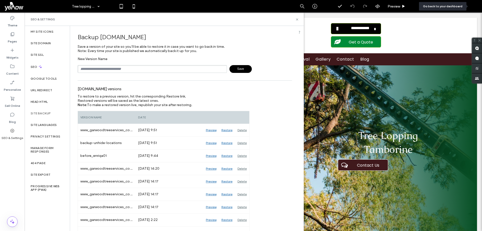
click at [479, 6] on div at bounding box center [476, 6] width 12 height 4
